Goal: Find specific page/section: Find specific page/section

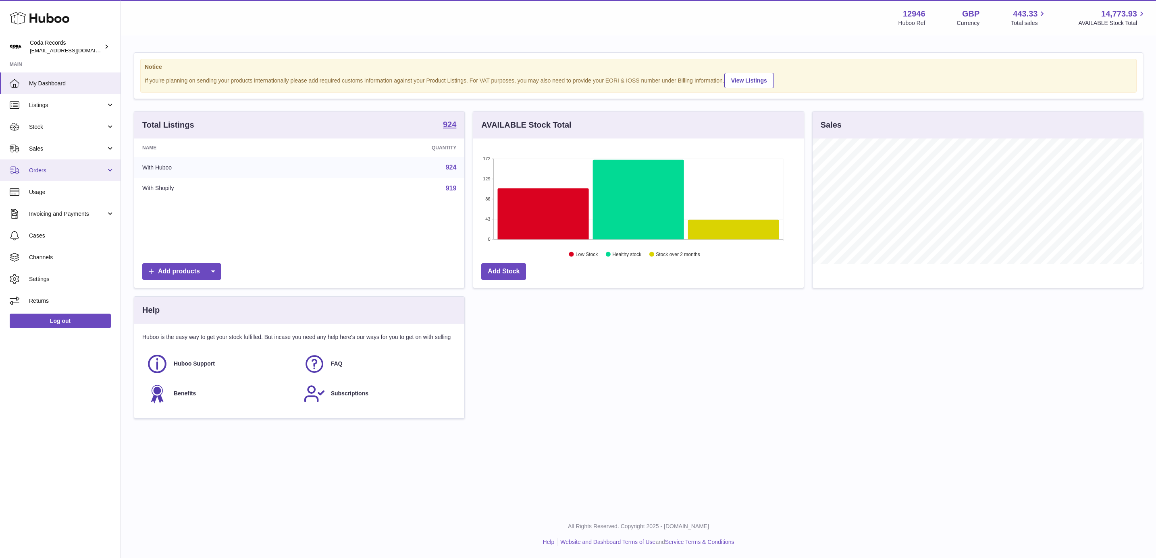
scroll to position [126, 329]
click at [44, 150] on span "Sales" at bounding box center [67, 149] width 77 height 8
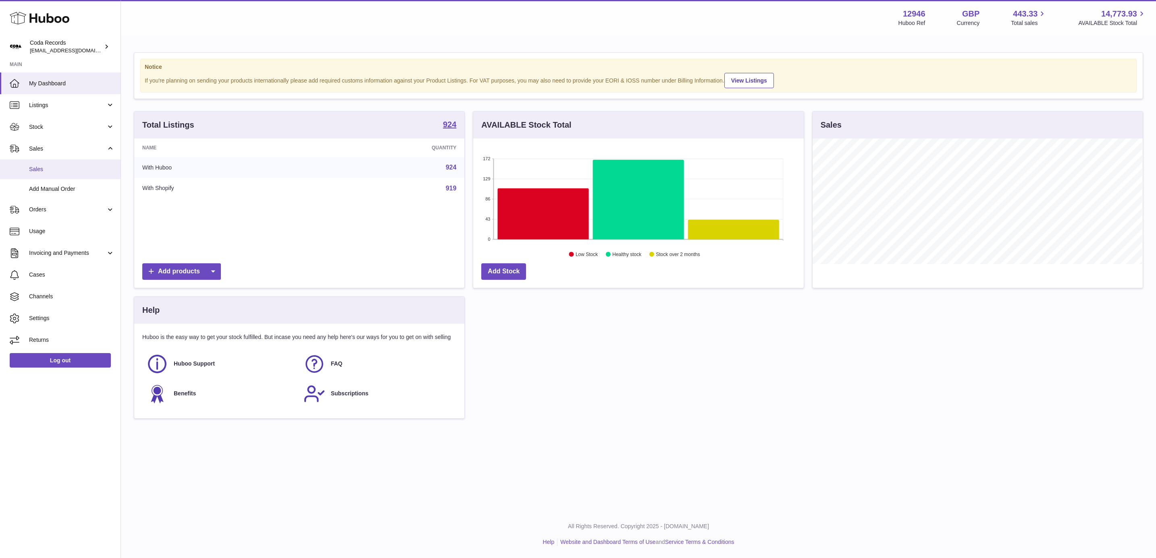
click at [63, 164] on link "Sales" at bounding box center [60, 170] width 120 height 20
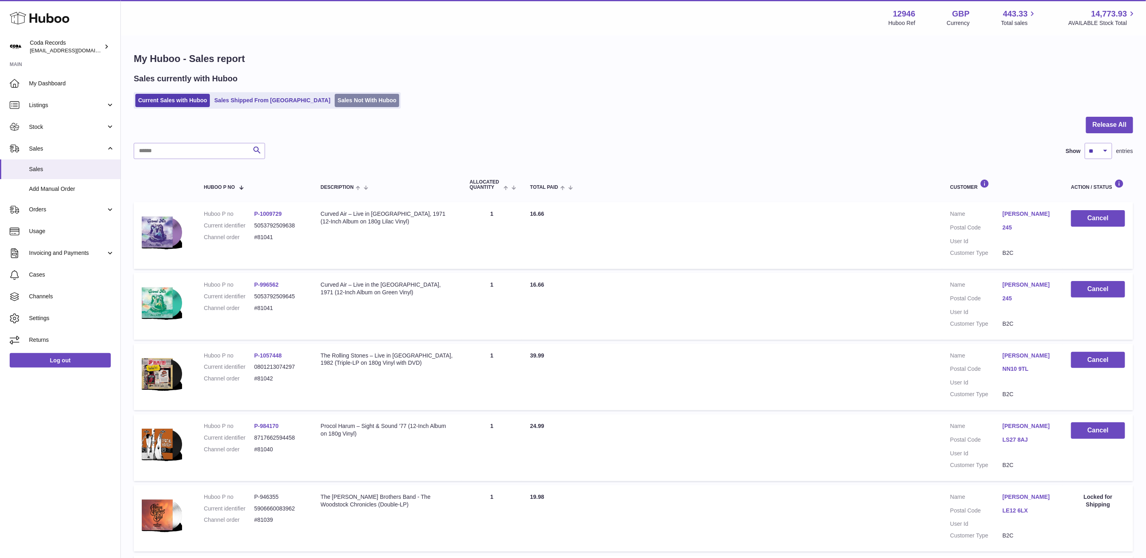
click at [336, 95] on link "Sales Not With Huboo" at bounding box center [367, 100] width 64 height 13
